Goal: Navigation & Orientation: Find specific page/section

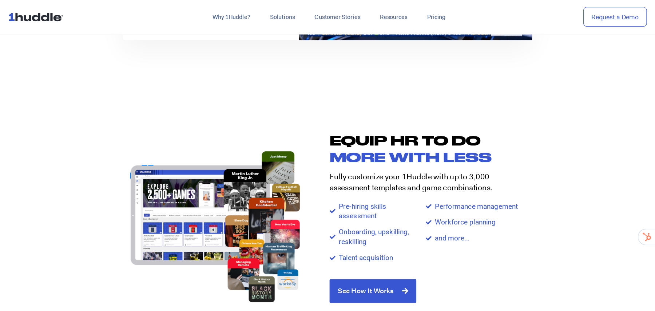
scroll to position [711, 0]
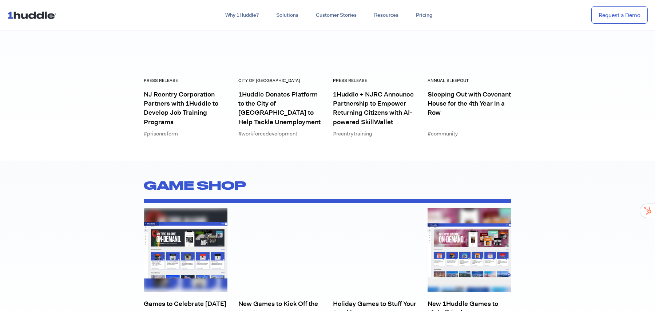
scroll to position [3040, 0]
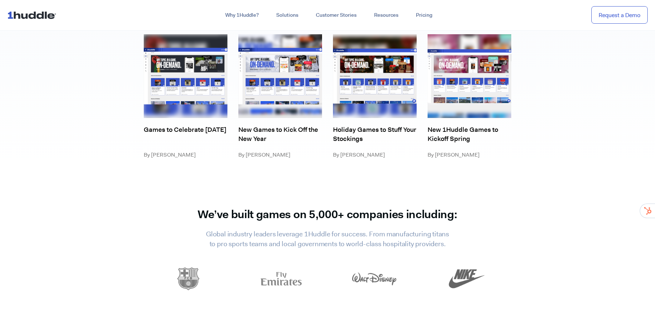
click at [49, 20] on img at bounding box center [33, 15] width 52 height 14
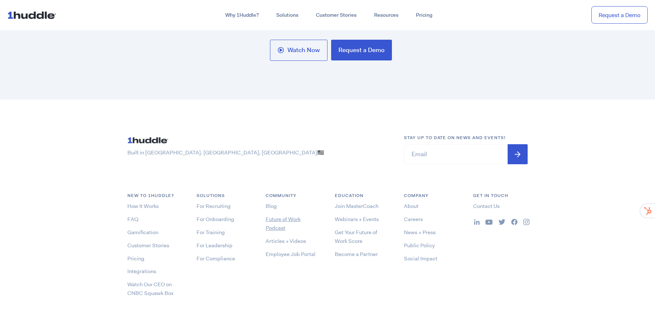
scroll to position [3827, 0]
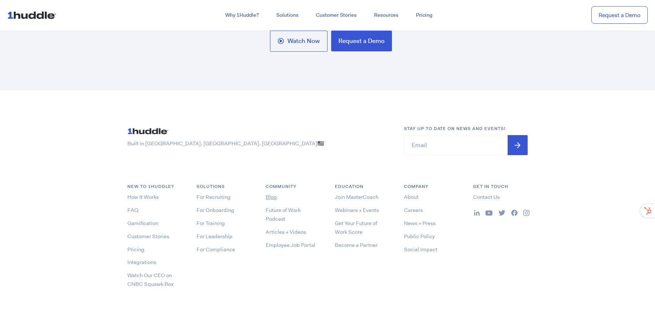
click at [270, 197] on link "Blog" at bounding box center [271, 196] width 11 height 7
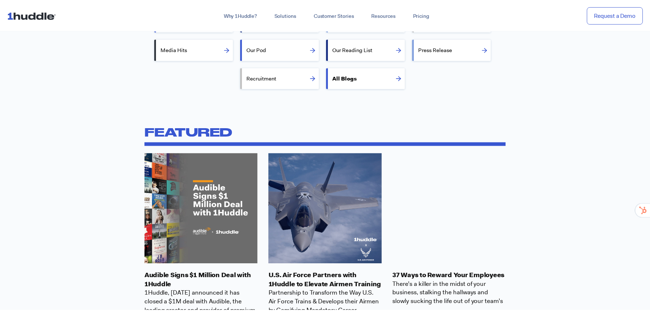
scroll to position [149, 0]
